Goal: Task Accomplishment & Management: Use online tool/utility

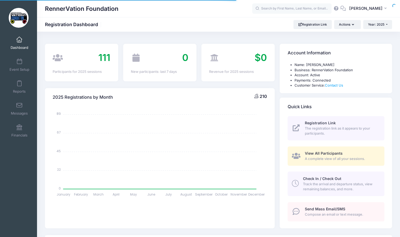
select select
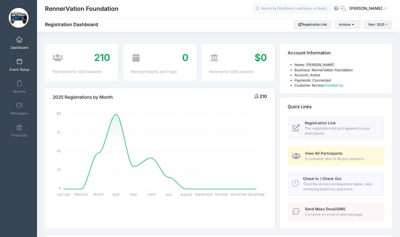
click at [20, 66] on link "Event Setup" at bounding box center [19, 65] width 25 height 19
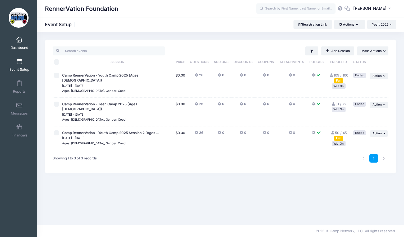
click at [20, 47] on span "Dashboard" at bounding box center [20, 47] width 18 height 4
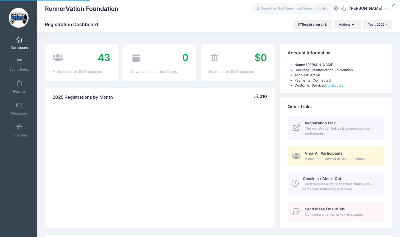
select select
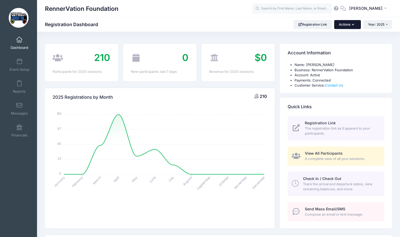
click at [352, 22] on button "Actions" at bounding box center [347, 24] width 26 height 9
click at [335, 45] on link "Participant" at bounding box center [334, 48] width 48 height 10
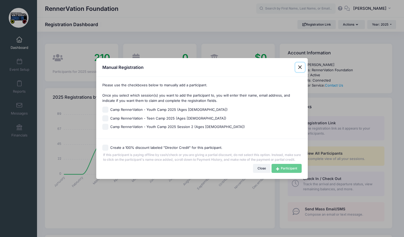
click at [300, 66] on button "Close" at bounding box center [300, 68] width 10 height 10
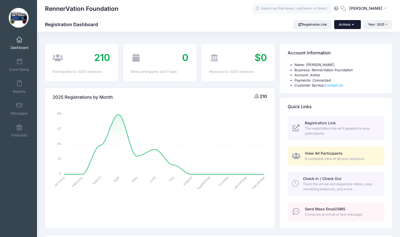
click at [351, 26] on button "Actions" at bounding box center [347, 24] width 26 height 9
click at [342, 39] on link "Check In/Check Out" at bounding box center [334, 38] width 48 height 10
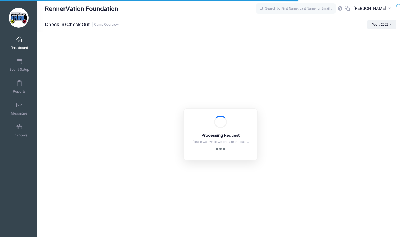
checkbox input "true"
